Goal: Task Accomplishment & Management: Manage account settings

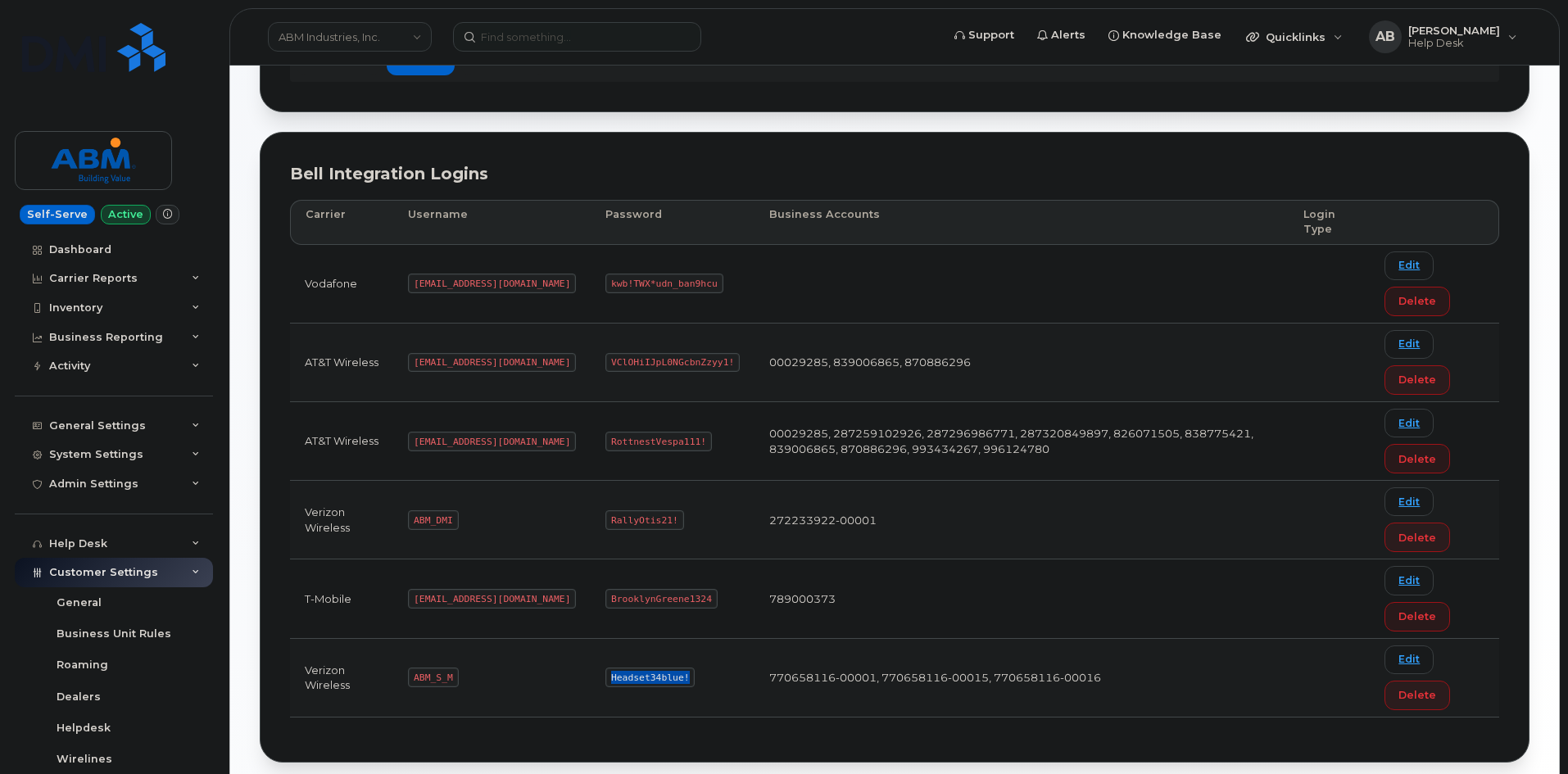
scroll to position [193, 0]
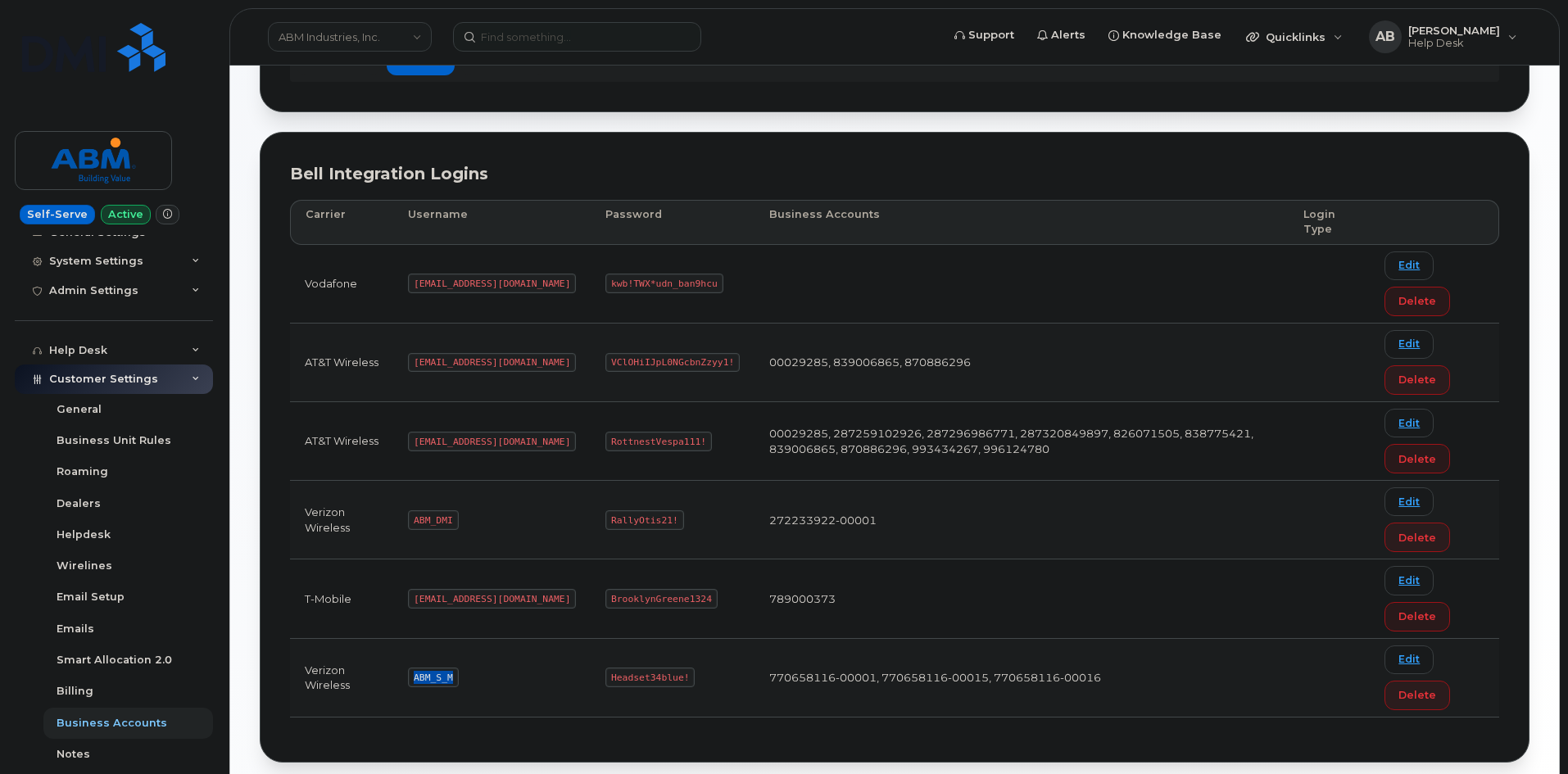
drag, startPoint x: 450, startPoint y: 677, endPoint x: 403, endPoint y: 673, distance: 47.2
click at [403, 673] on td "ABM_S_M" at bounding box center [492, 678] width 197 height 79
copy code "ABM_S_M"
drag, startPoint x: 626, startPoint y: 673, endPoint x: 552, endPoint y: 681, distance: 74.4
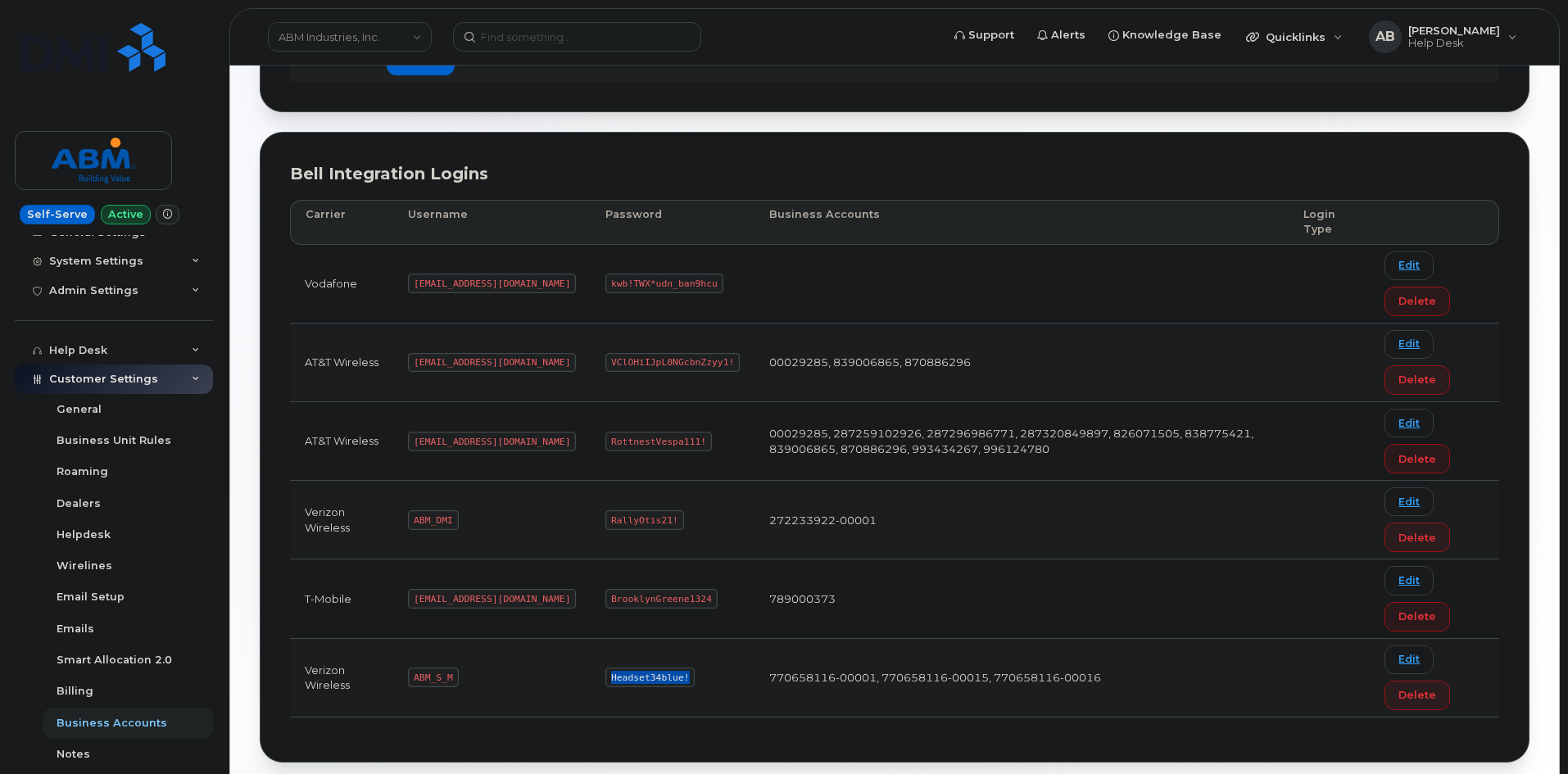
click at [606, 681] on code "Headset34blue!" at bounding box center [650, 678] width 89 height 20
copy code "Headset34blue!"
drag, startPoint x: 484, startPoint y: 437, endPoint x: 416, endPoint y: 445, distance: 68.5
click at [416, 445] on code "[EMAIL_ADDRESS][DOMAIN_NAME]" at bounding box center [492, 441] width 168 height 20
copy code "[EMAIL_ADDRESS][DOMAIN_NAME]"
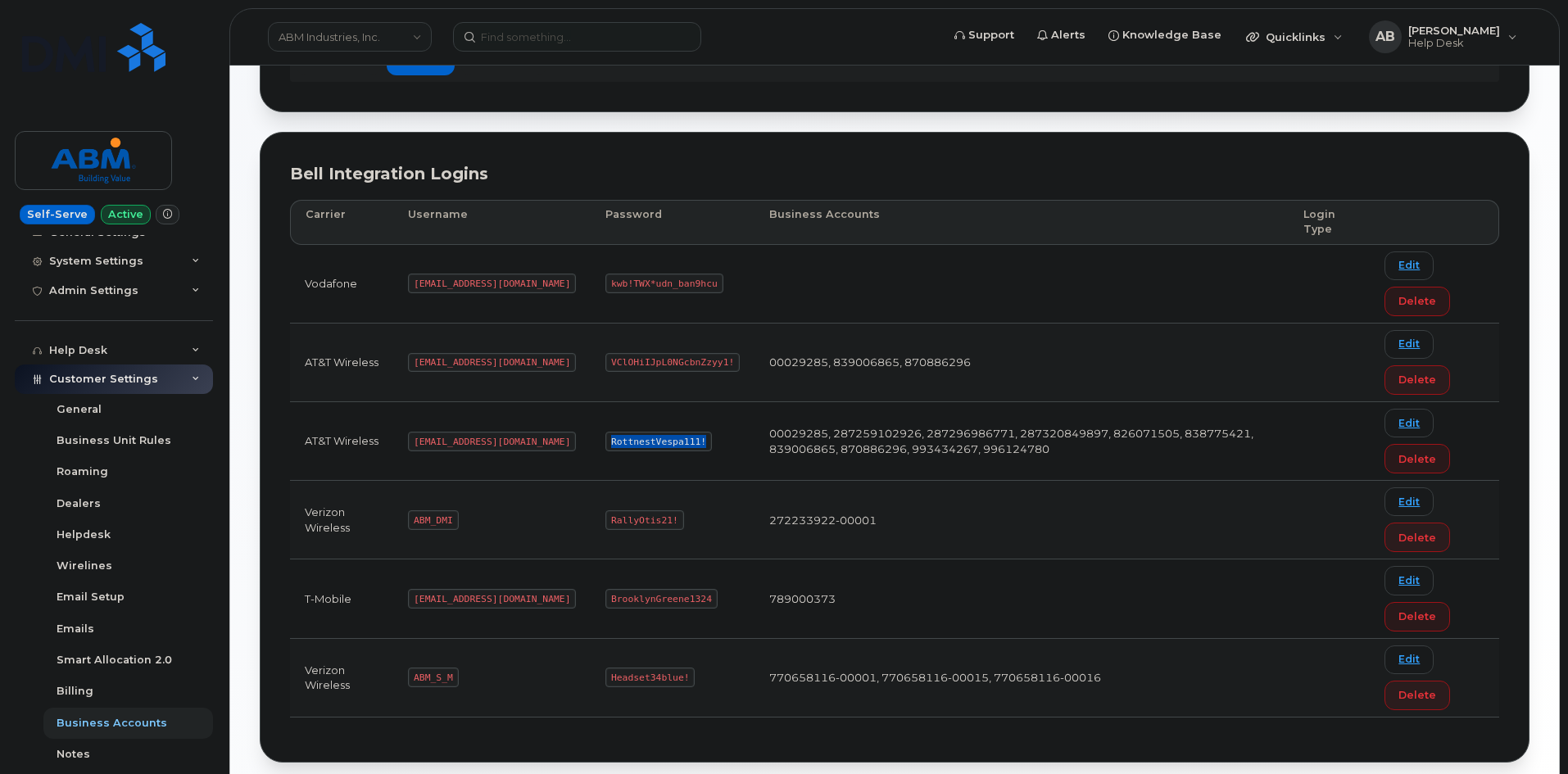
drag, startPoint x: 642, startPoint y: 439, endPoint x: 549, endPoint y: 441, distance: 93.0
click at [606, 441] on code "RottnestVespa111!" at bounding box center [659, 441] width 106 height 20
copy code "RottnestVespa111!"
